Goal: Task Accomplishment & Management: Complete application form

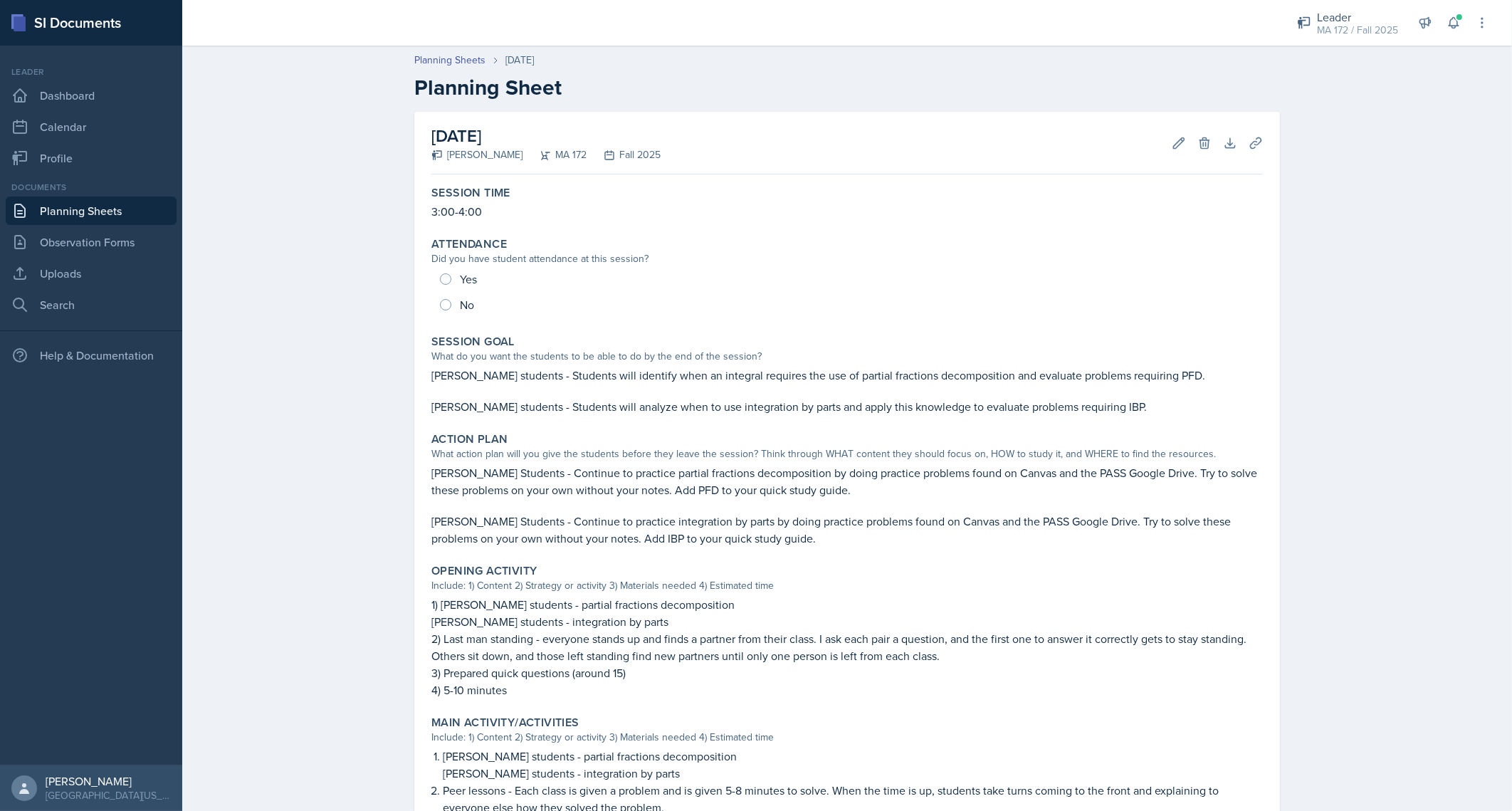
click at [113, 214] on link "Planning Sheets" at bounding box center [92, 211] width 171 height 29
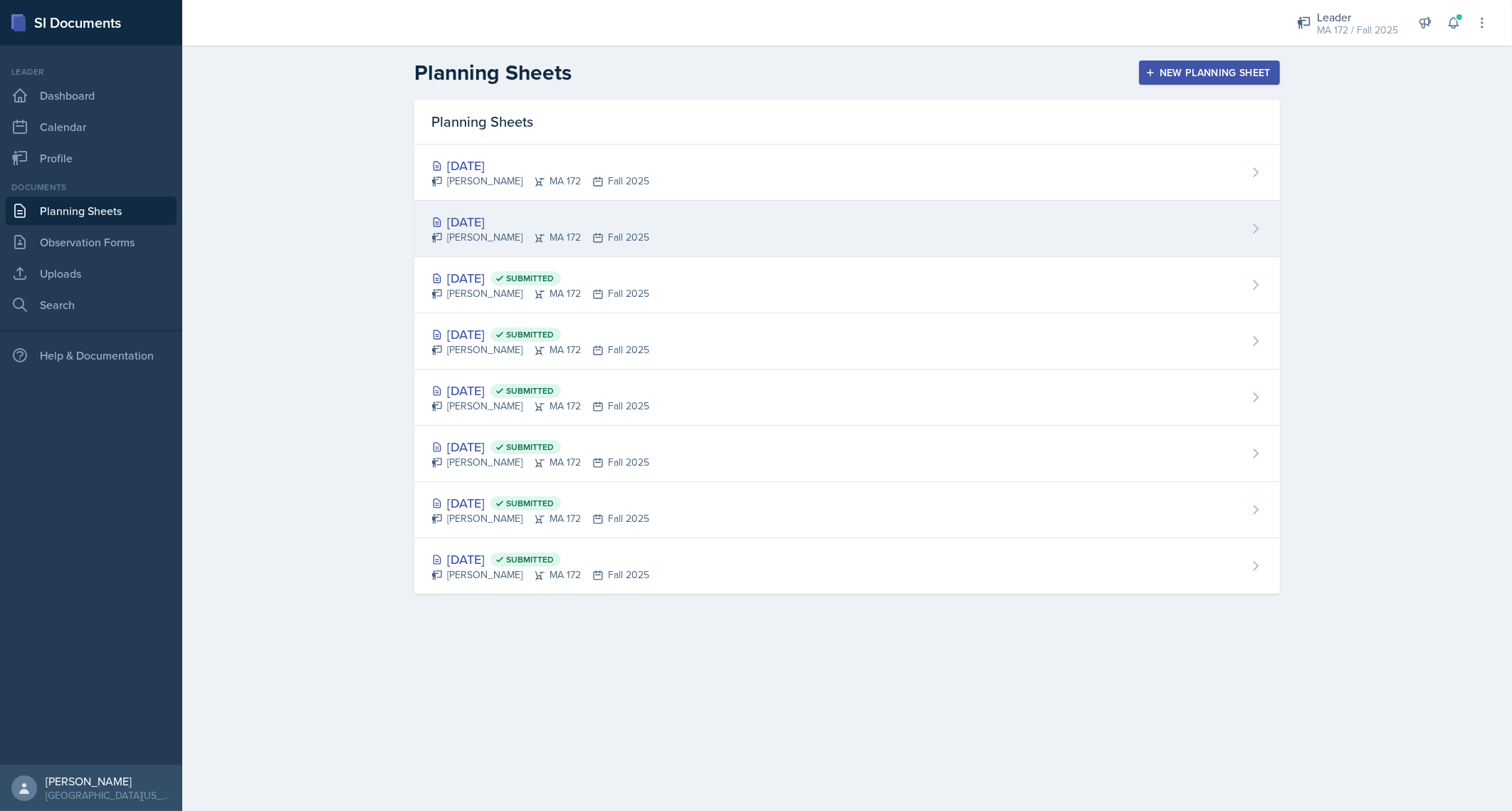
click at [456, 221] on div "[DATE]" at bounding box center [540, 221] width 218 height 19
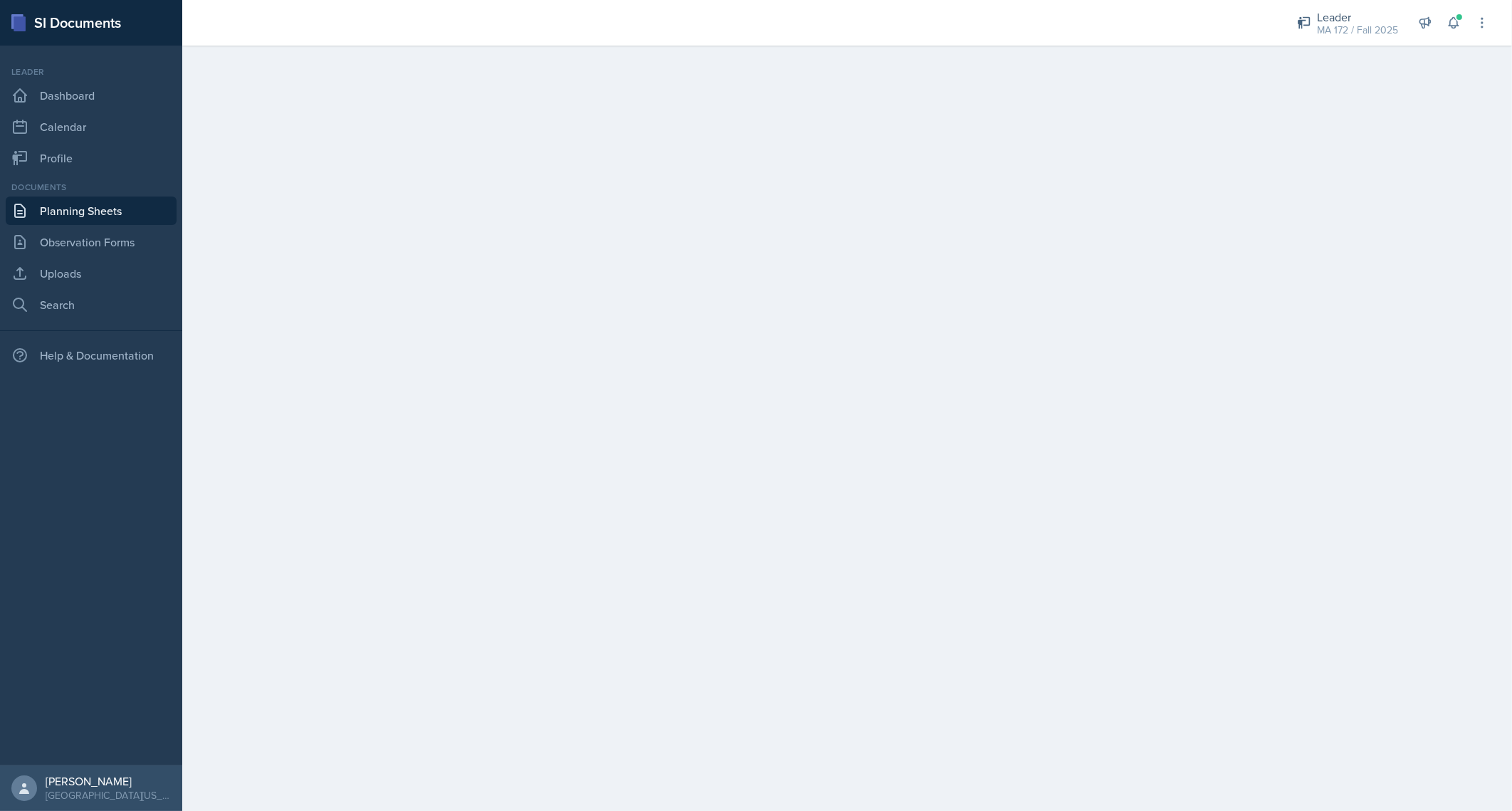
click at [127, 214] on link "Planning Sheets" at bounding box center [92, 211] width 171 height 29
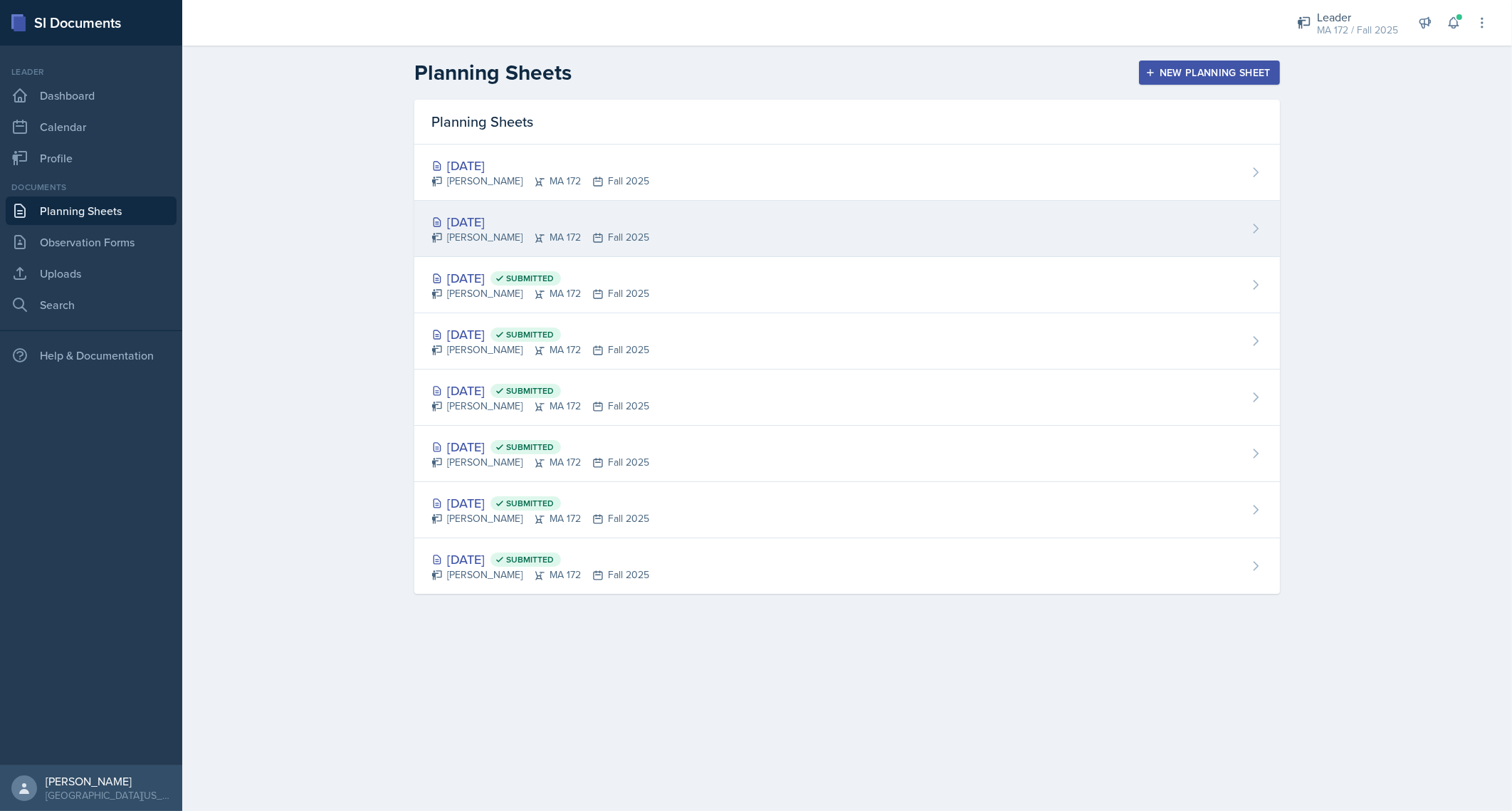
click at [484, 210] on div "[DATE] [PERSON_NAME] MA 172 Fall 2025" at bounding box center [847, 229] width 865 height 57
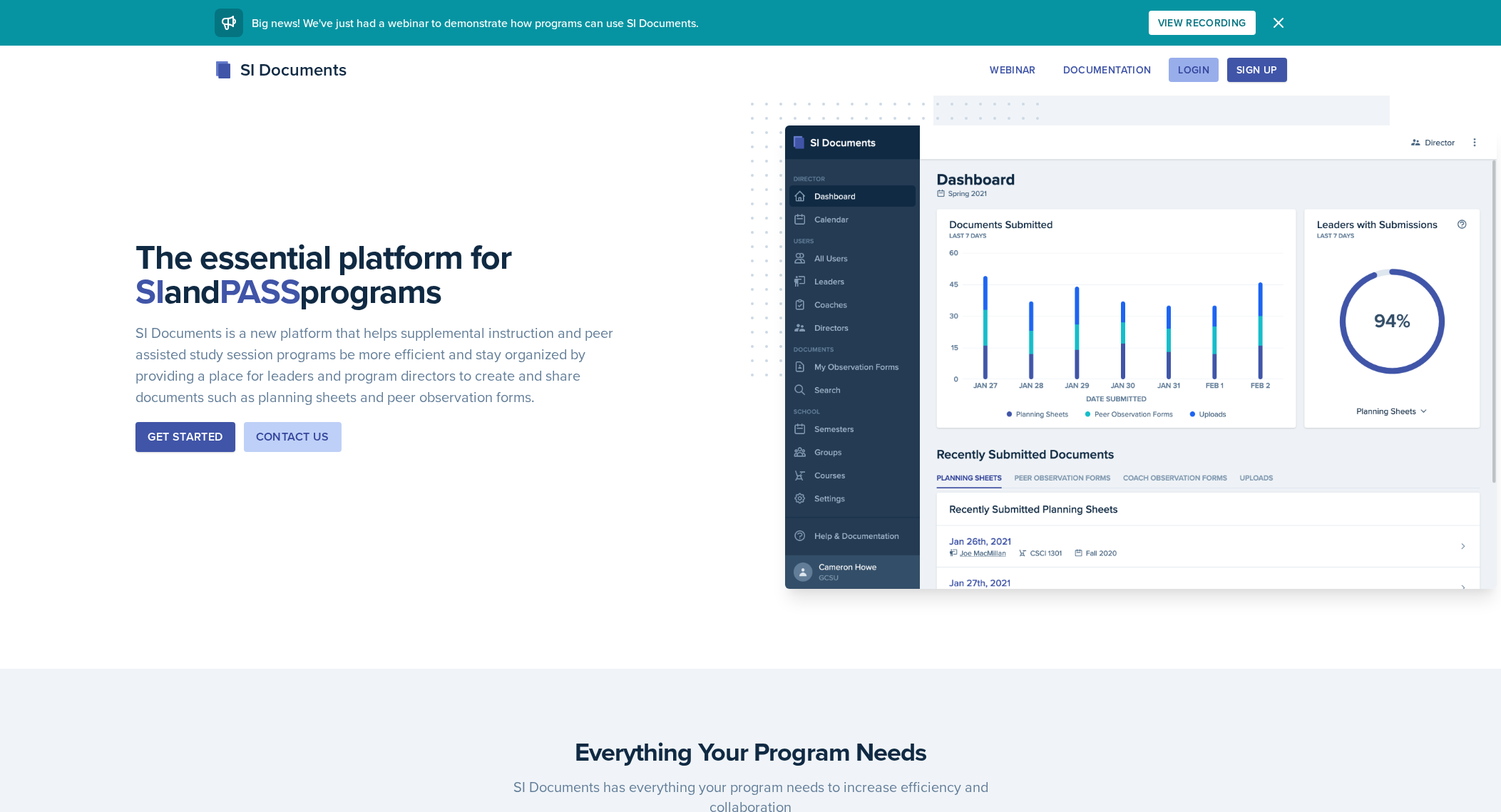
click at [1203, 70] on div "Login" at bounding box center [1193, 69] width 31 height 11
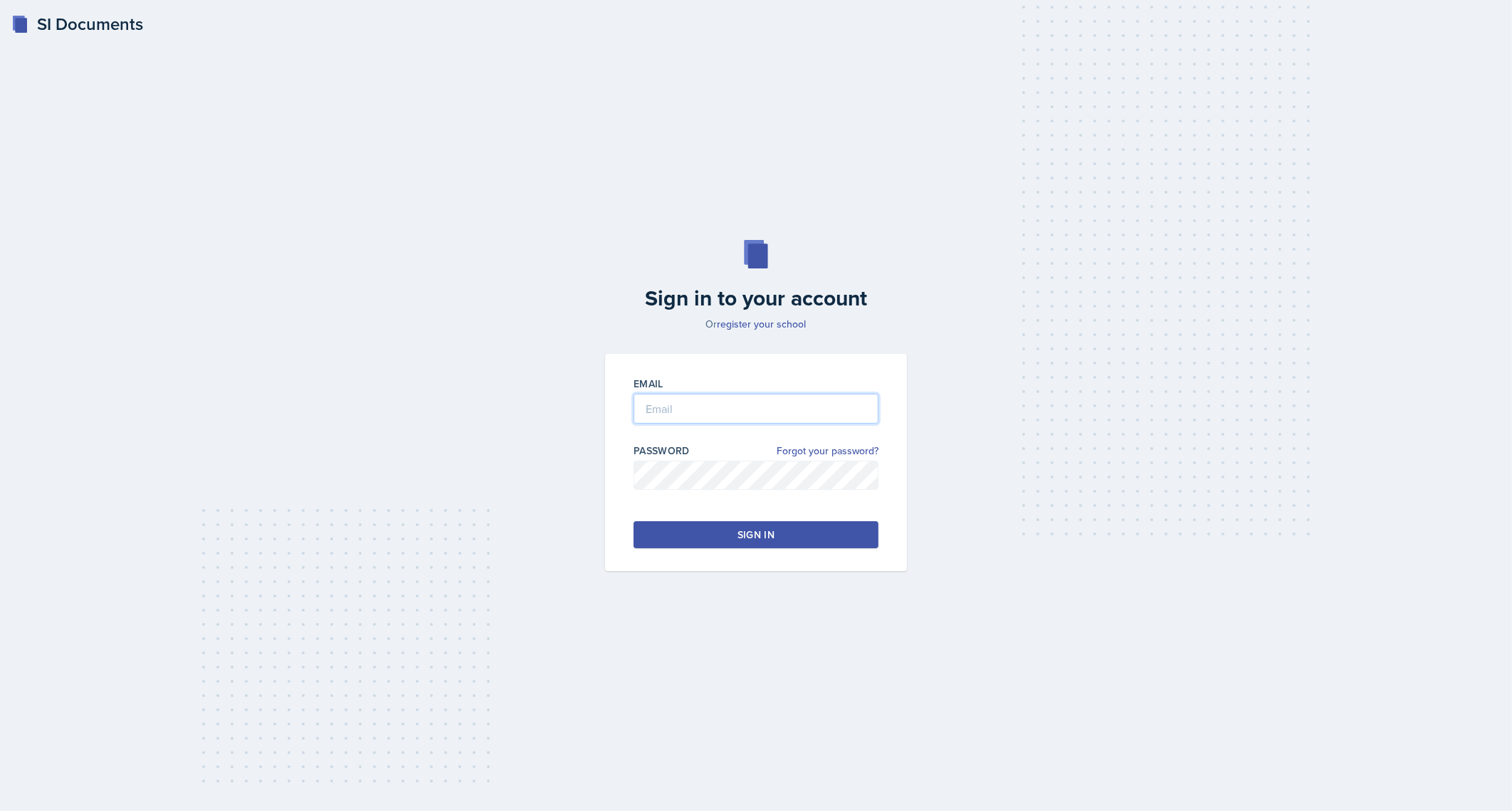
type input "aem1778@uah.edu"
click at [767, 524] on button "Sign in" at bounding box center [756, 534] width 245 height 27
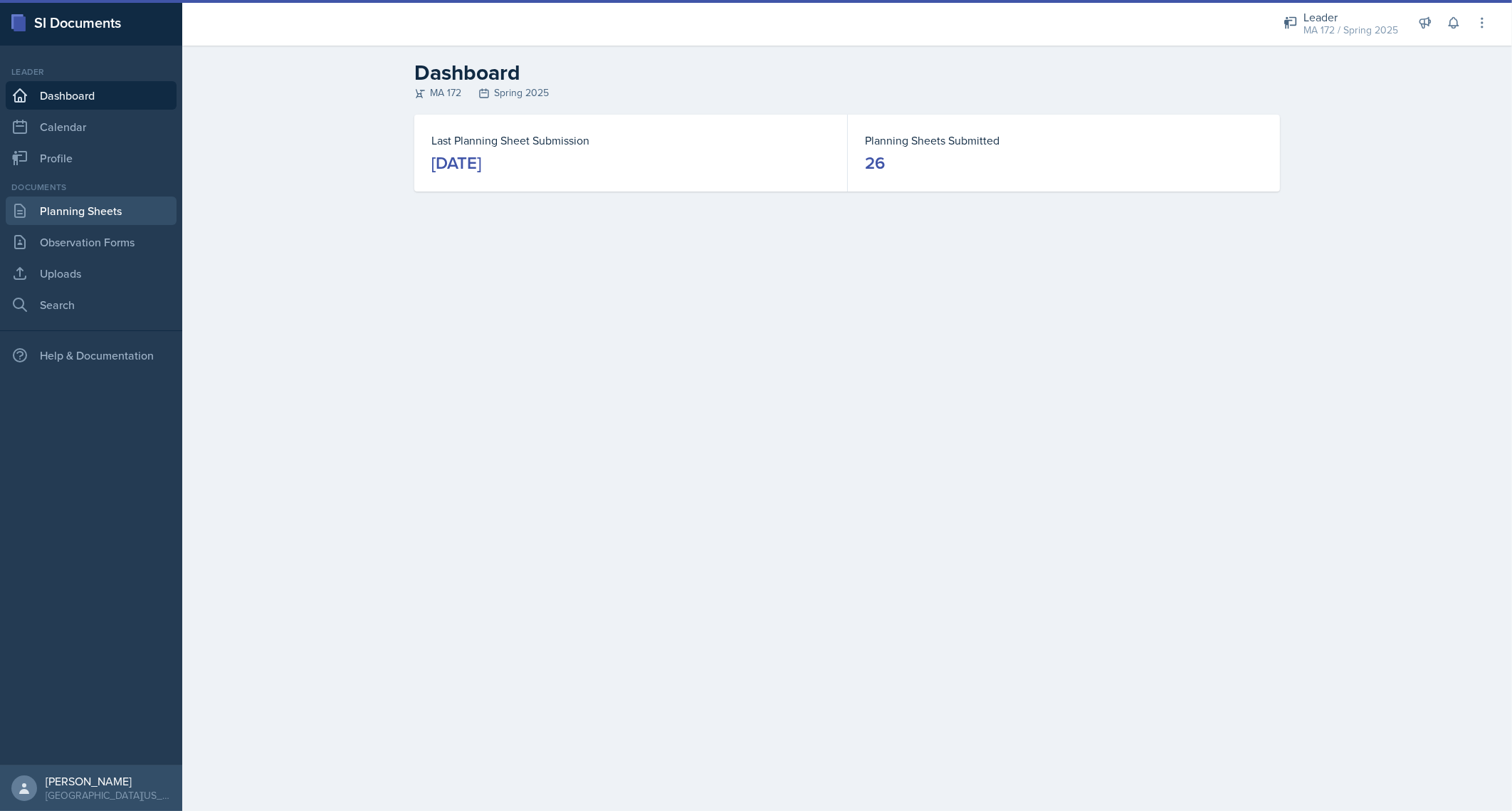
click at [72, 211] on link "Planning Sheets" at bounding box center [92, 211] width 171 height 29
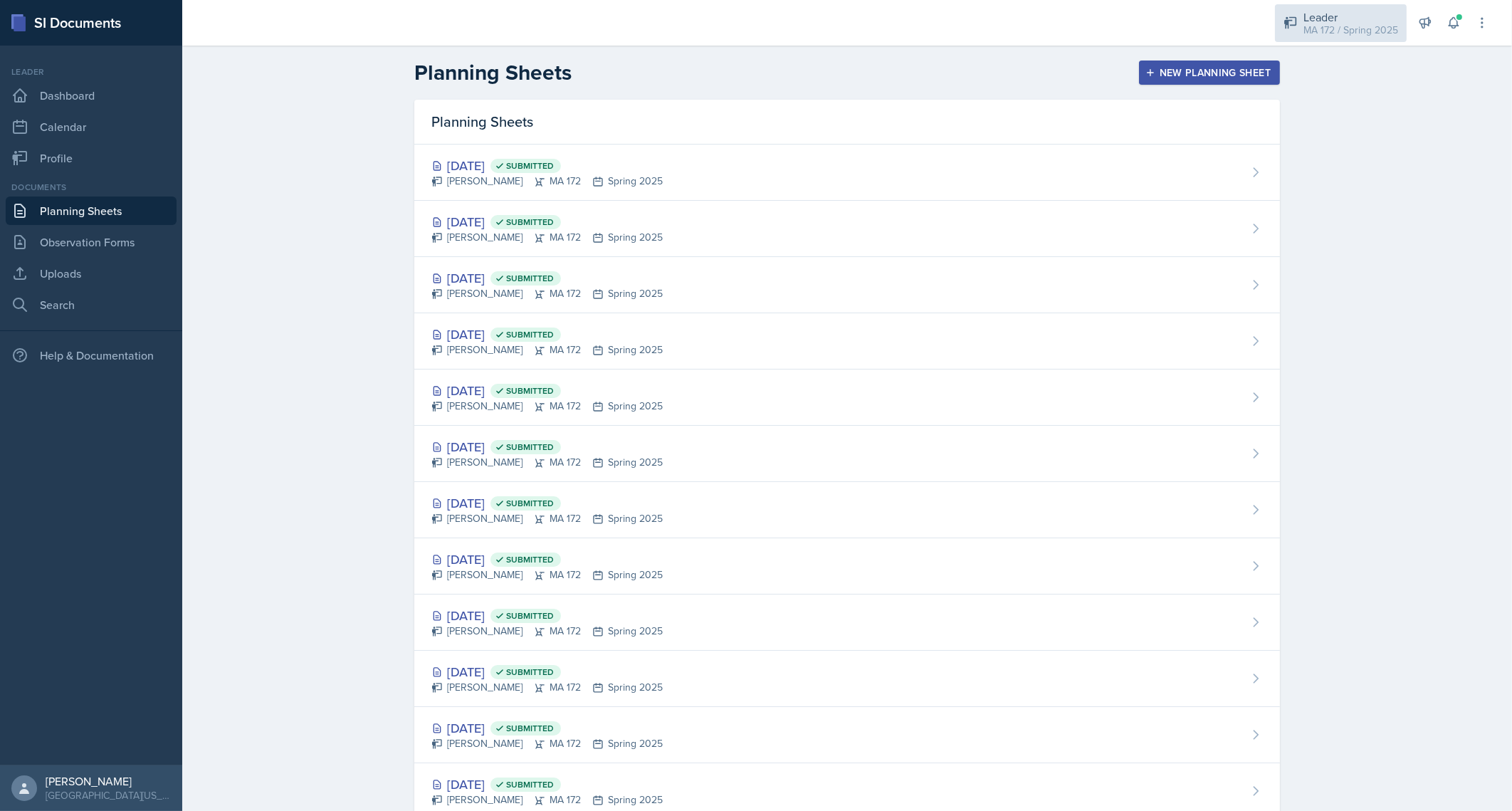
click at [1366, 23] on div "MA 172 / Spring 2025" at bounding box center [1350, 30] width 94 height 15
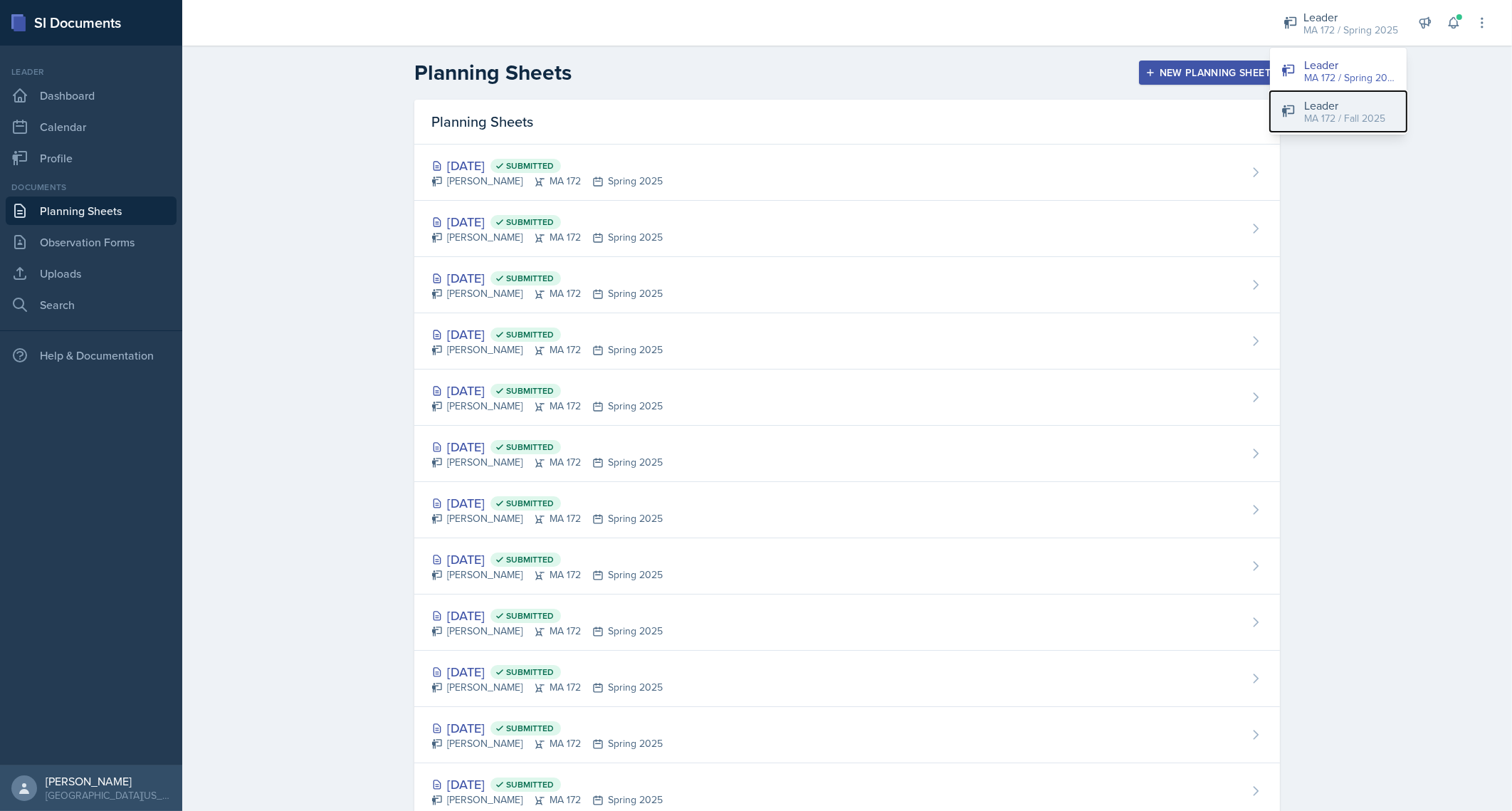
click at [1320, 123] on div "MA 172 / Fall 2025" at bounding box center [1345, 118] width 82 height 15
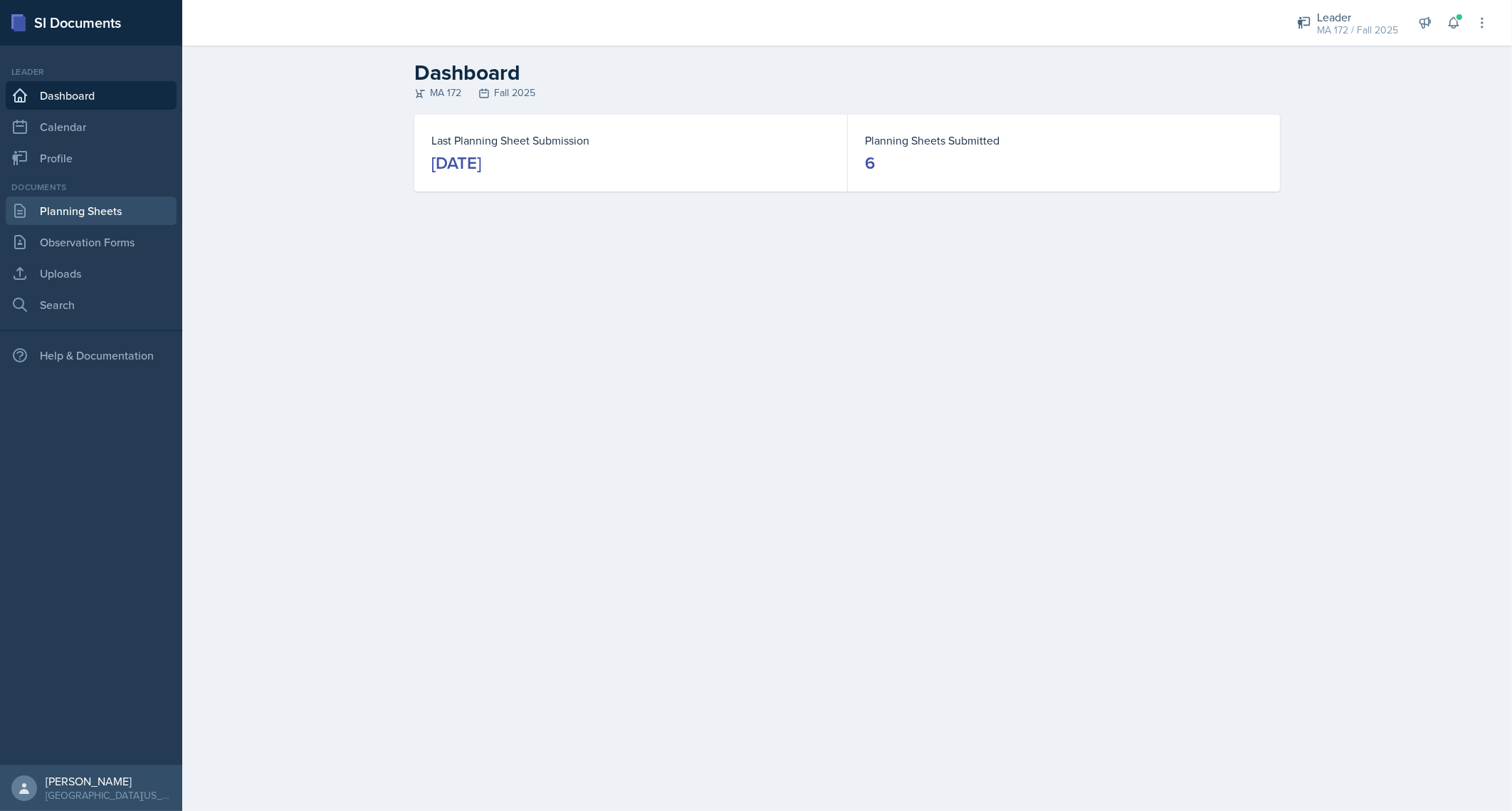
click at [57, 212] on link "Planning Sheets" at bounding box center [92, 211] width 171 height 29
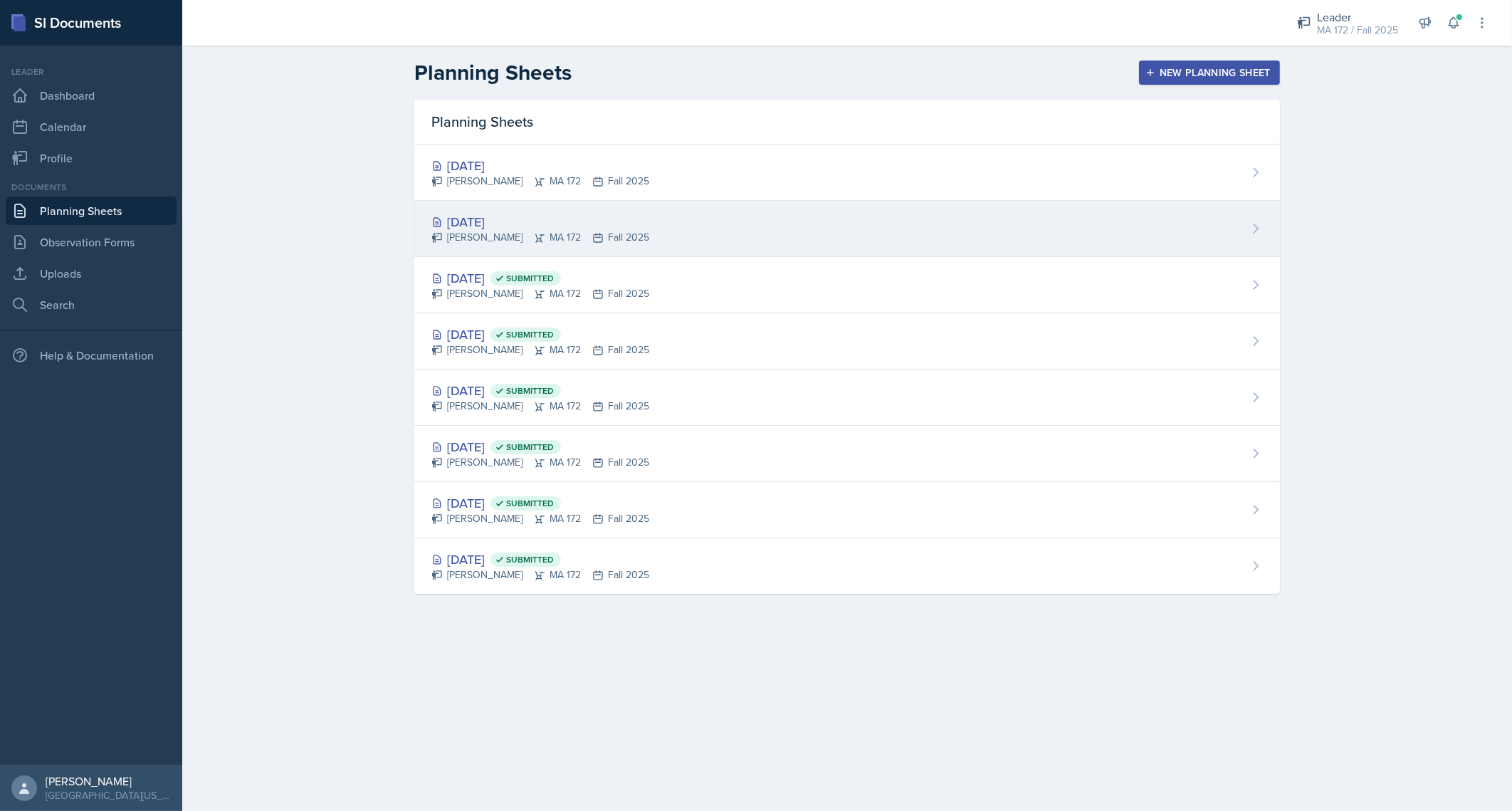
click at [491, 227] on div "[DATE]" at bounding box center [540, 221] width 218 height 19
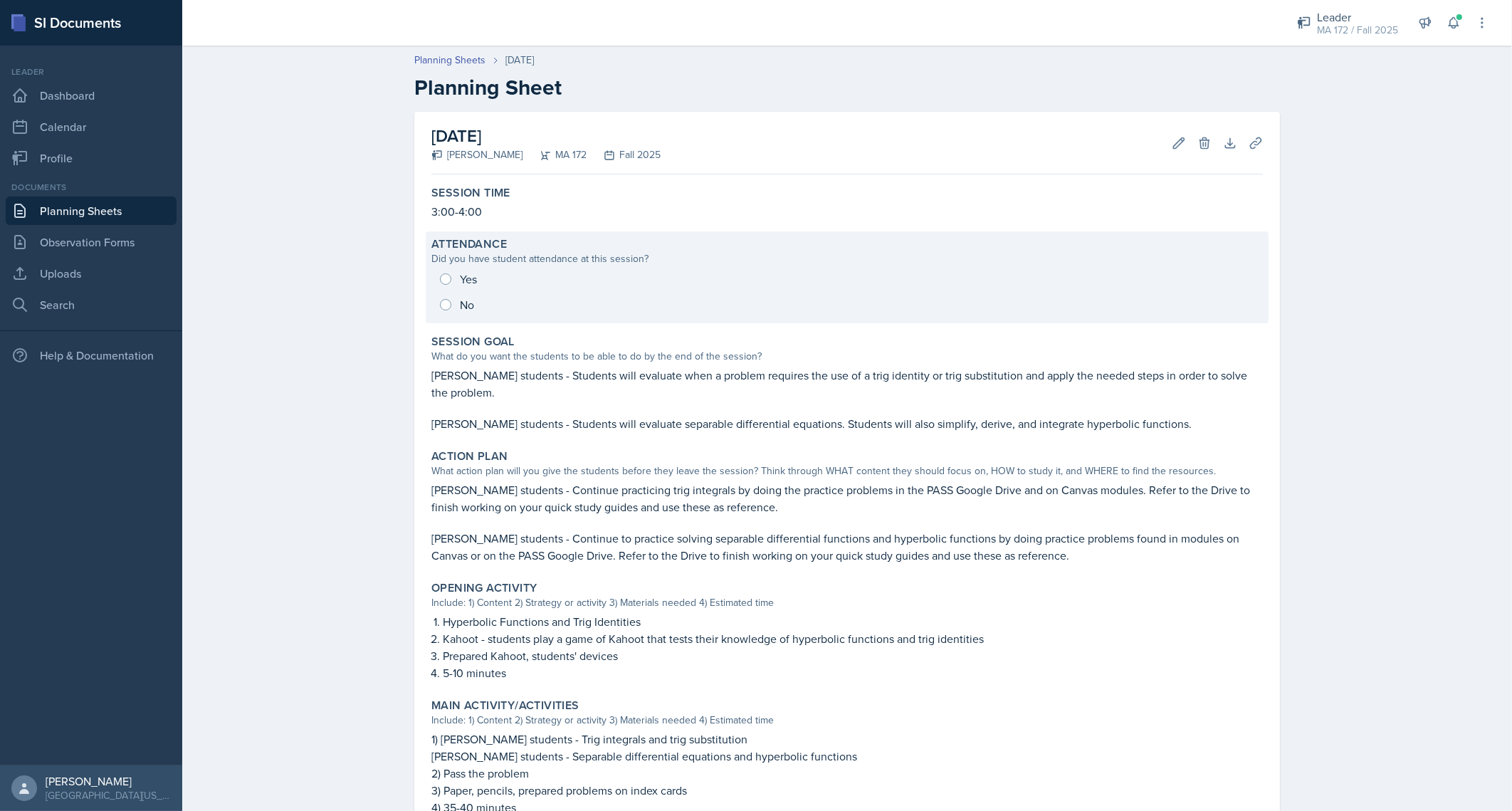
click at [460, 267] on div "Yes No" at bounding box center [848, 293] width 832 height 52
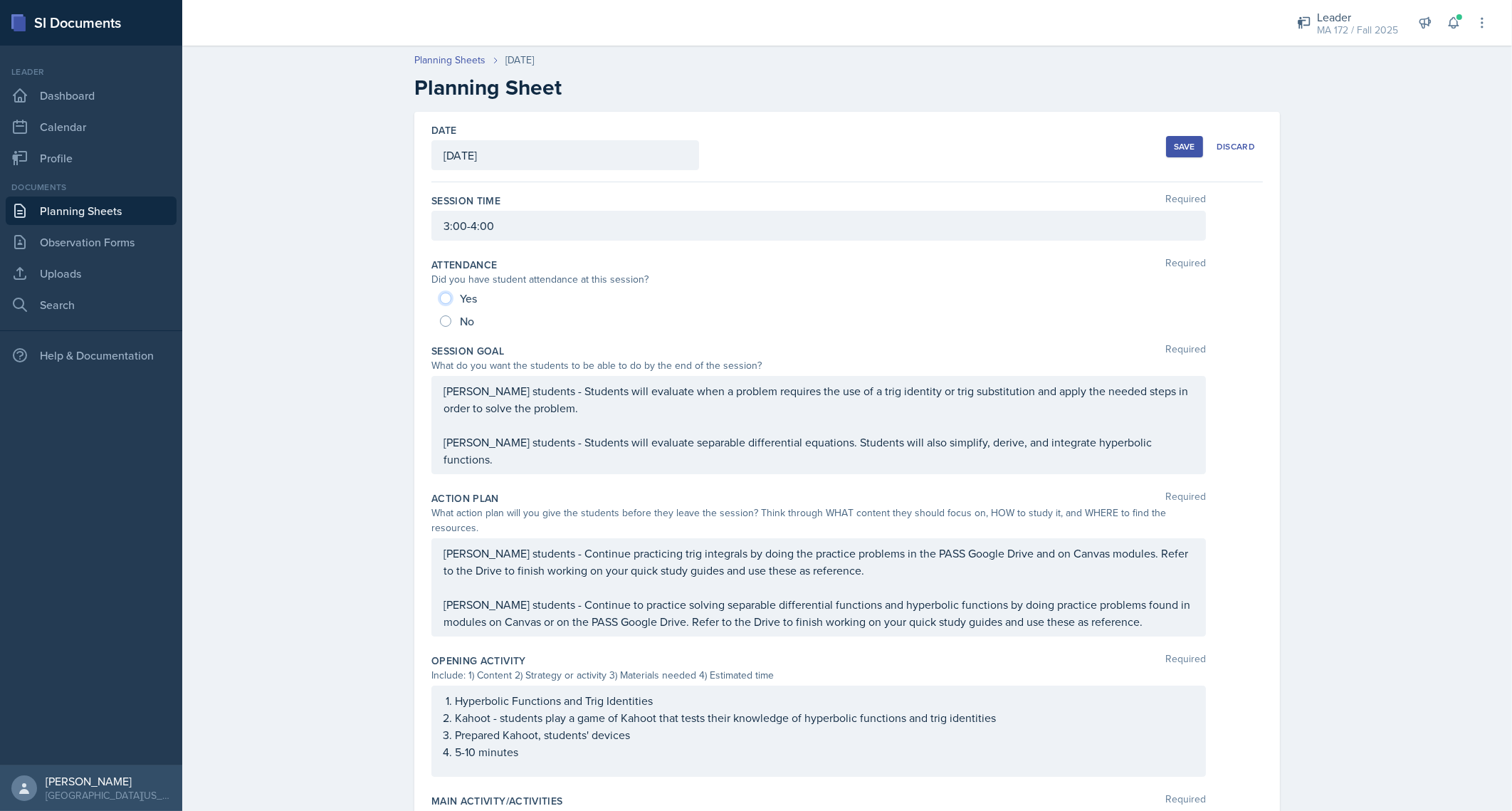
click at [440, 293] on input "Yes" at bounding box center [445, 298] width 11 height 11
radio input "true"
click at [440, 297] on input "Yes" at bounding box center [445, 298] width 11 height 11
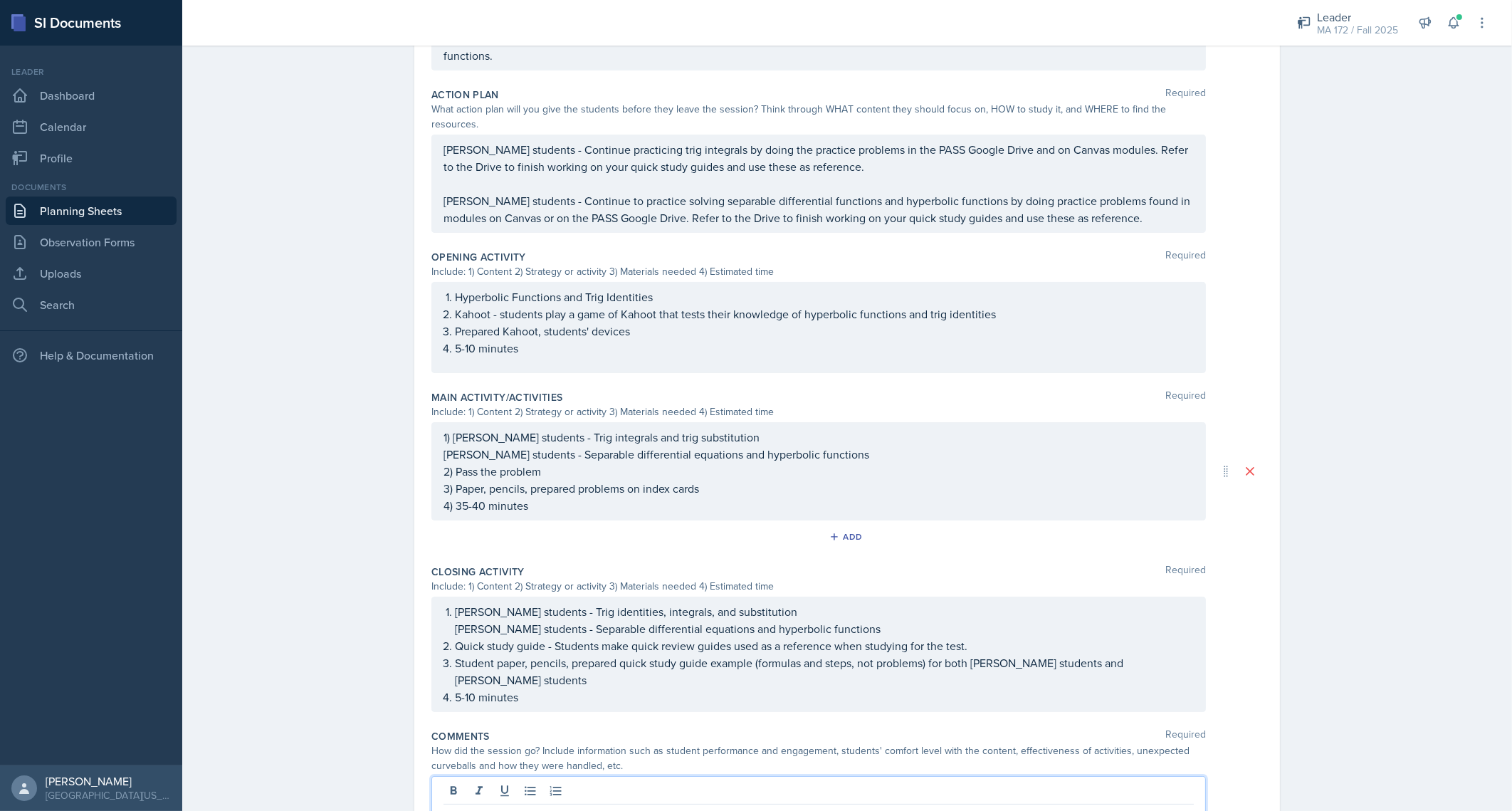
click at [608, 776] on div at bounding box center [819, 803] width 775 height 55
